Goal: Browse casually: Explore the website without a specific task or goal

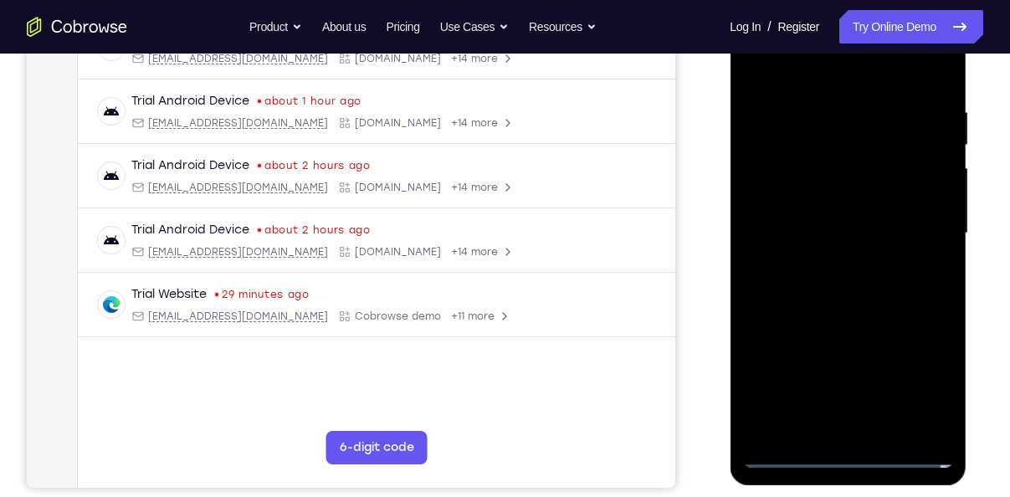
scroll to position [292, 0]
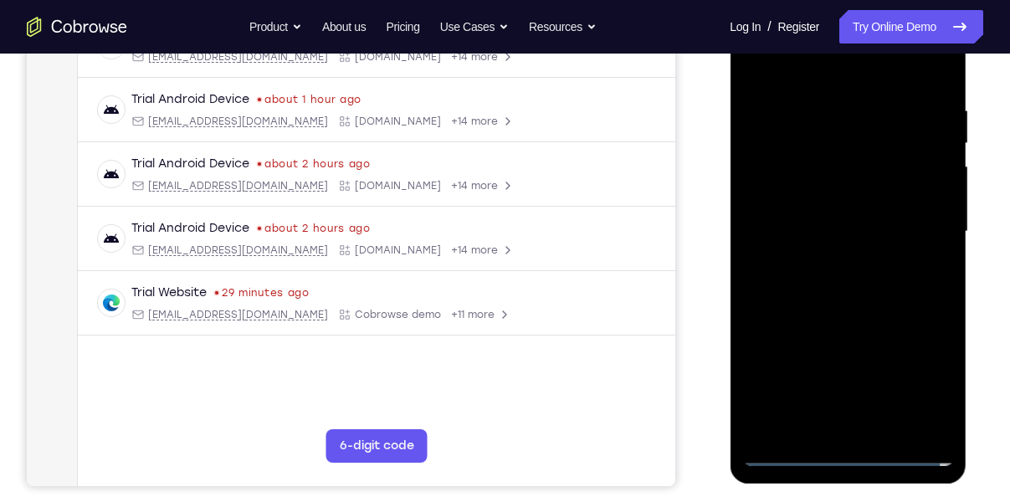
click at [848, 456] on div at bounding box center [848, 231] width 211 height 469
click at [915, 379] on div at bounding box center [848, 231] width 211 height 469
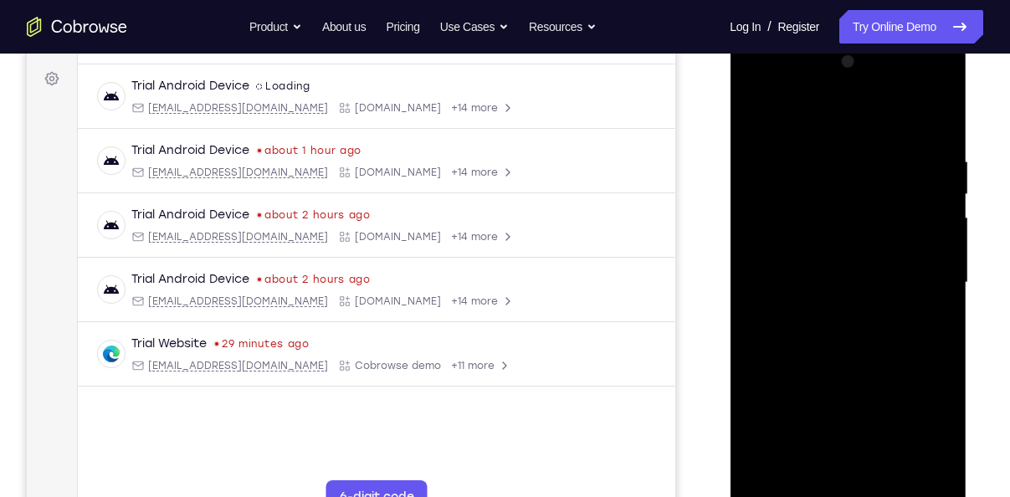
click at [753, 119] on div at bounding box center [848, 283] width 211 height 469
click at [918, 276] on div at bounding box center [848, 283] width 211 height 469
click at [831, 315] on div at bounding box center [848, 283] width 211 height 469
click at [816, 266] on div at bounding box center [848, 283] width 211 height 469
click at [835, 249] on div at bounding box center [848, 283] width 211 height 469
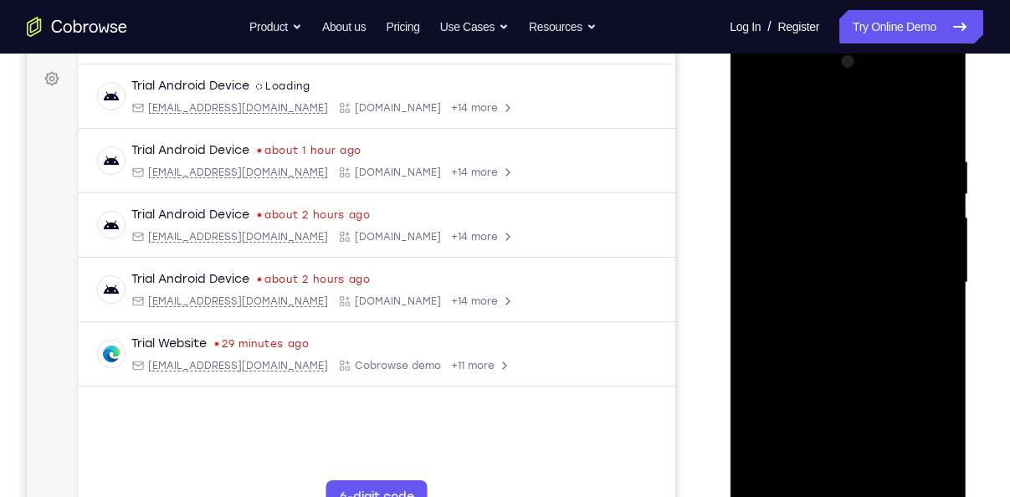
click at [829, 285] on div at bounding box center [848, 283] width 211 height 469
click at [869, 331] on div at bounding box center [848, 283] width 211 height 469
click at [855, 355] on div at bounding box center [848, 283] width 211 height 469
click at [889, 481] on div at bounding box center [848, 283] width 211 height 469
click at [861, 374] on div at bounding box center [848, 283] width 211 height 469
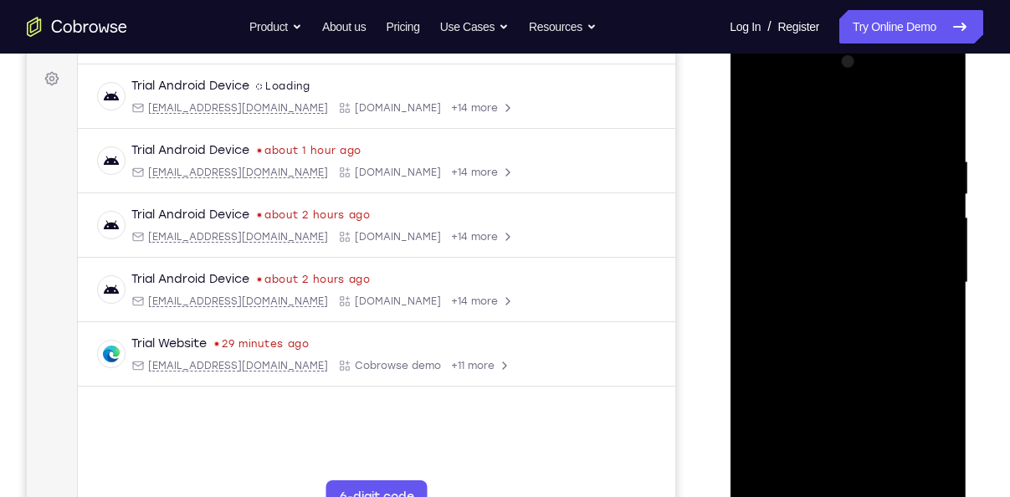
click at [869, 266] on div at bounding box center [848, 283] width 211 height 469
click at [928, 325] on div at bounding box center [848, 283] width 211 height 469
